Goal: Information Seeking & Learning: Understand process/instructions

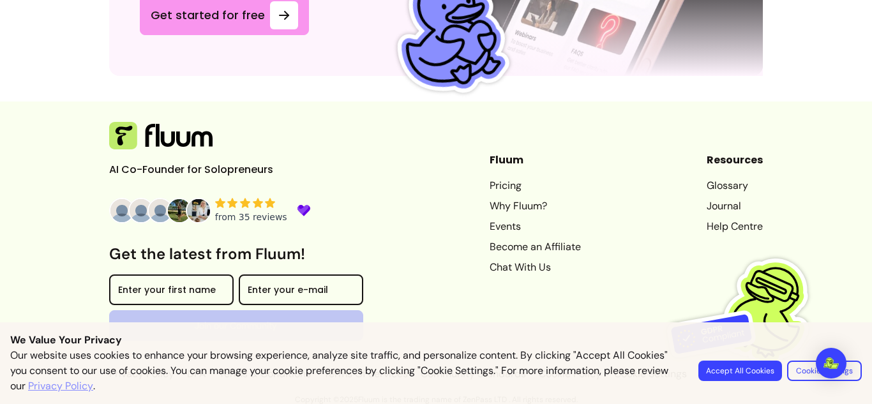
scroll to position [3604, 0]
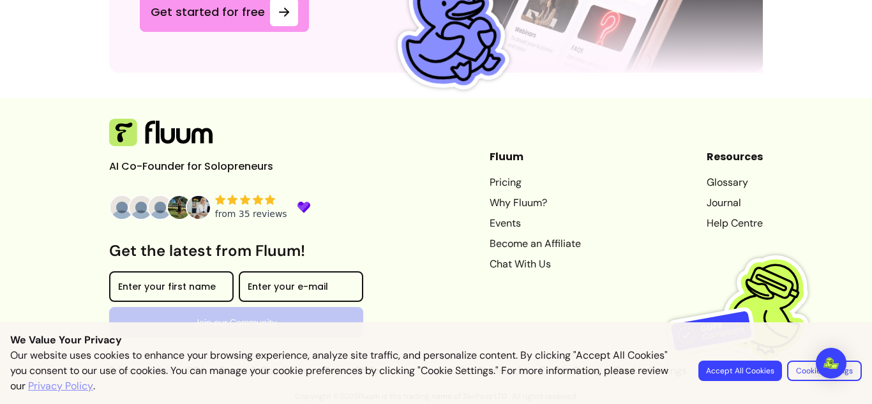
click at [741, 364] on button "Accept All Cookies" at bounding box center [740, 371] width 84 height 20
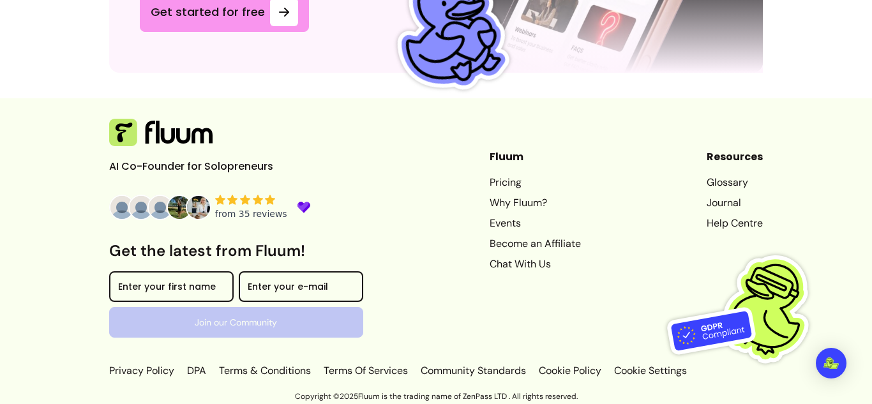
click at [277, 365] on link "Terms & Conditions" at bounding box center [264, 370] width 97 height 15
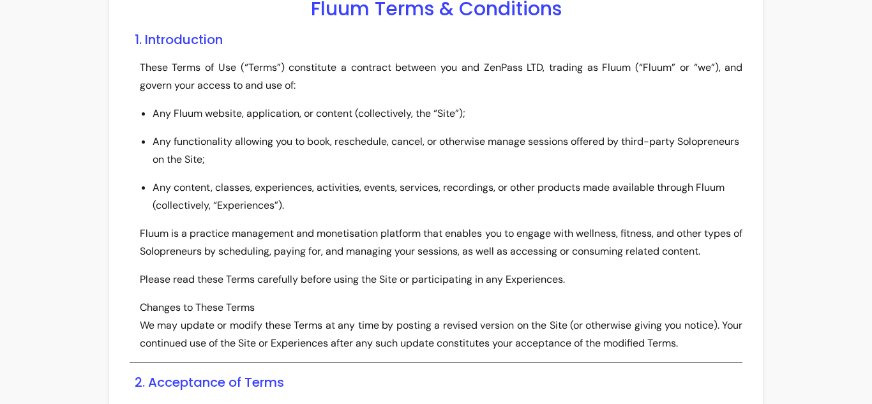
scroll to position [66, 0]
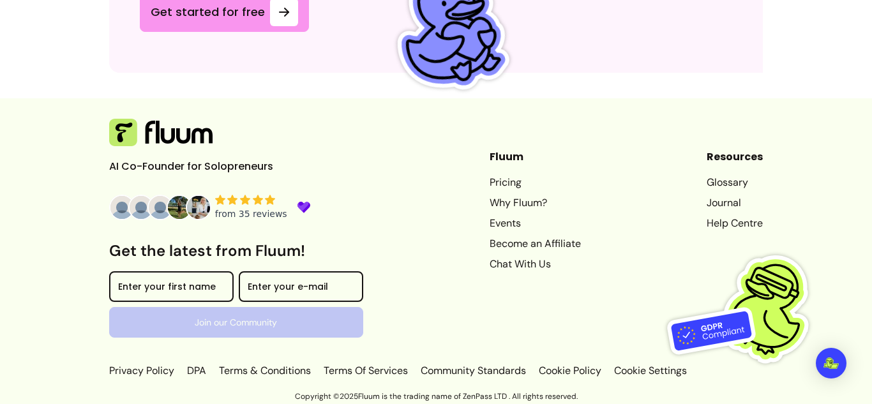
scroll to position [3604, 0]
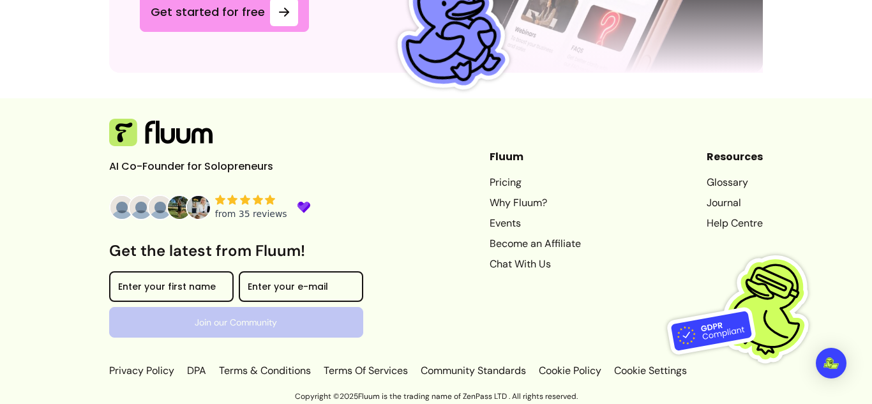
click at [250, 372] on link "Terms & Conditions" at bounding box center [264, 370] width 97 height 15
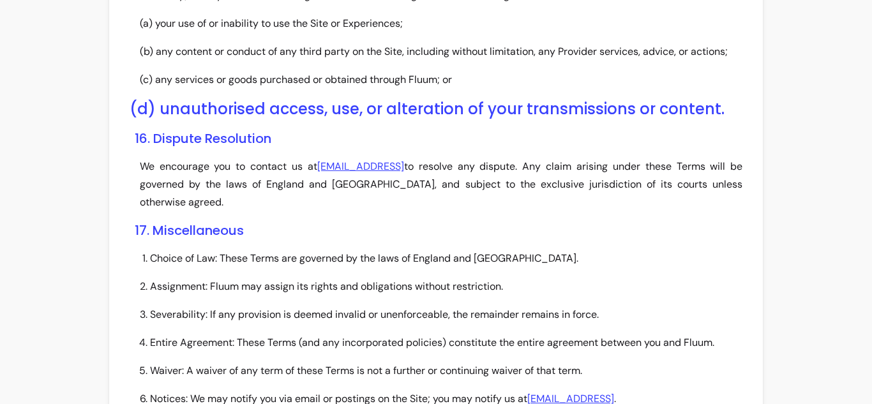
scroll to position [3769, 0]
